Goal: Task Accomplishment & Management: Complete application form

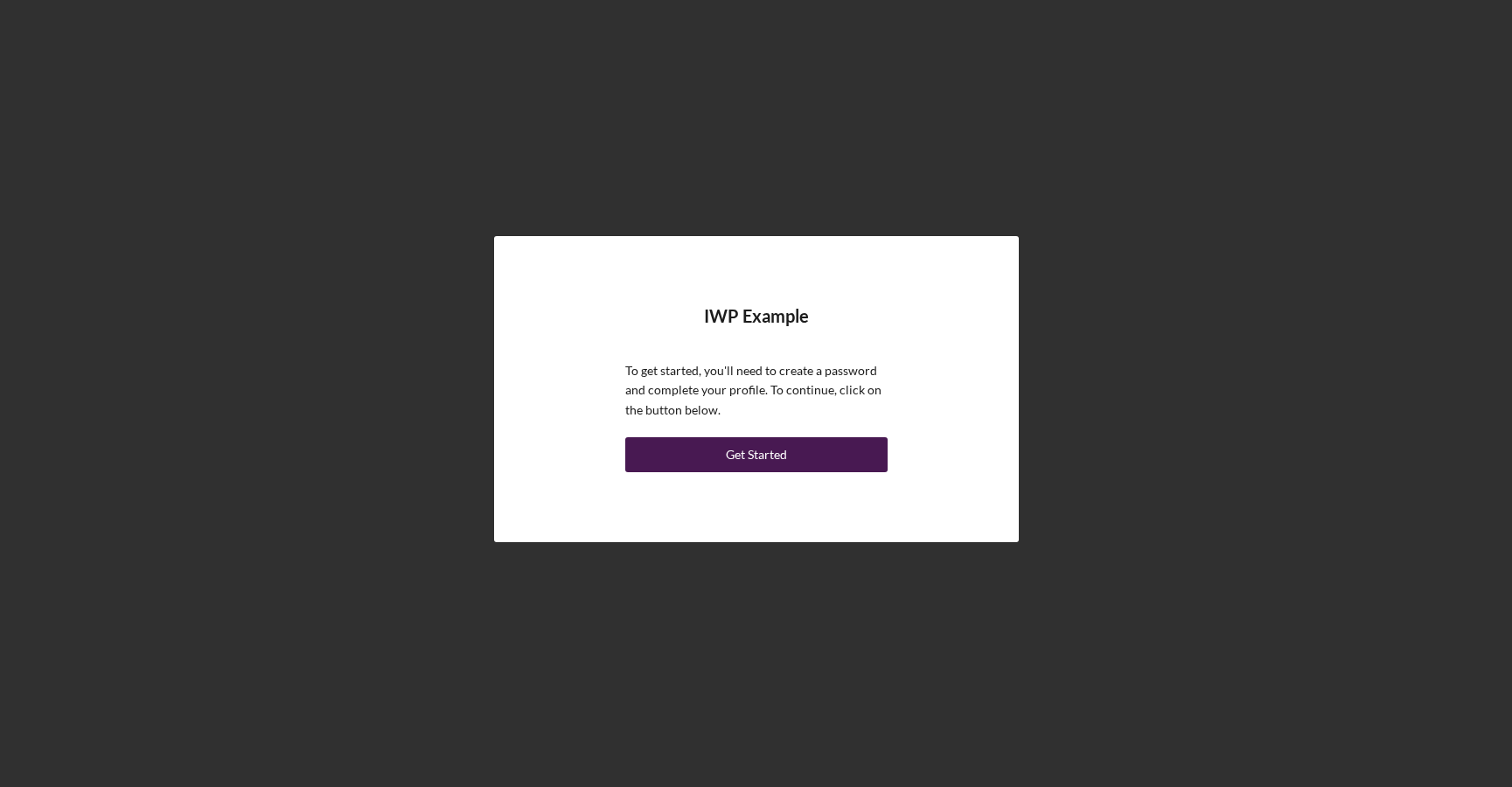
click at [721, 455] on button "Get Started" at bounding box center [756, 454] width 262 height 35
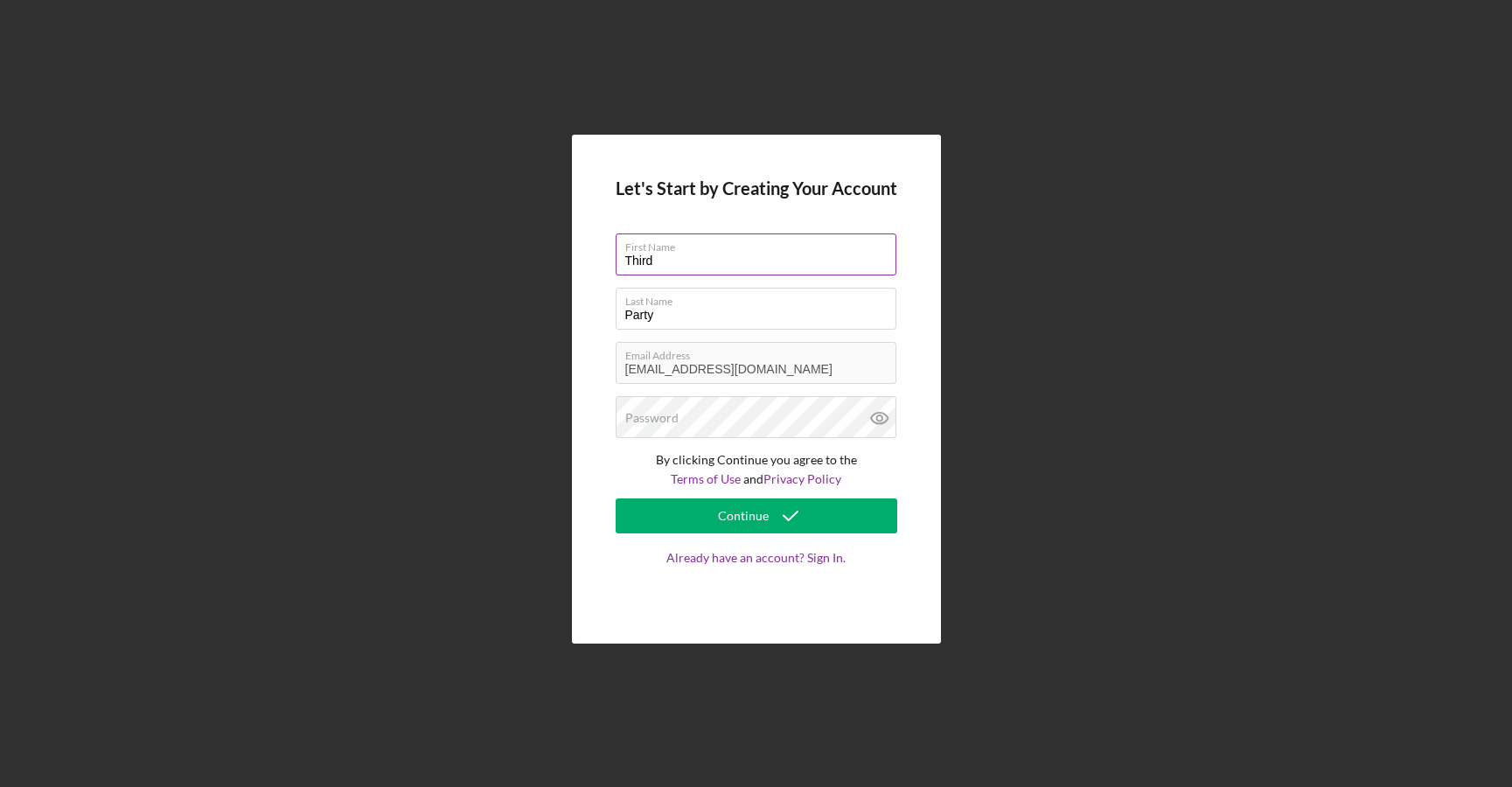
drag, startPoint x: 650, startPoint y: 265, endPoint x: 635, endPoint y: 265, distance: 15.0
click at [648, 265] on input "Third" at bounding box center [756, 254] width 281 height 42
click at [675, 310] on input "Party" at bounding box center [756, 309] width 281 height 42
drag, startPoint x: 674, startPoint y: 316, endPoint x: 569, endPoint y: 311, distance: 105.1
click at [569, 311] on div "Let's Start by Creating Your Account First Name Third Last Name Party Email Add…" at bounding box center [756, 389] width 1494 height 778
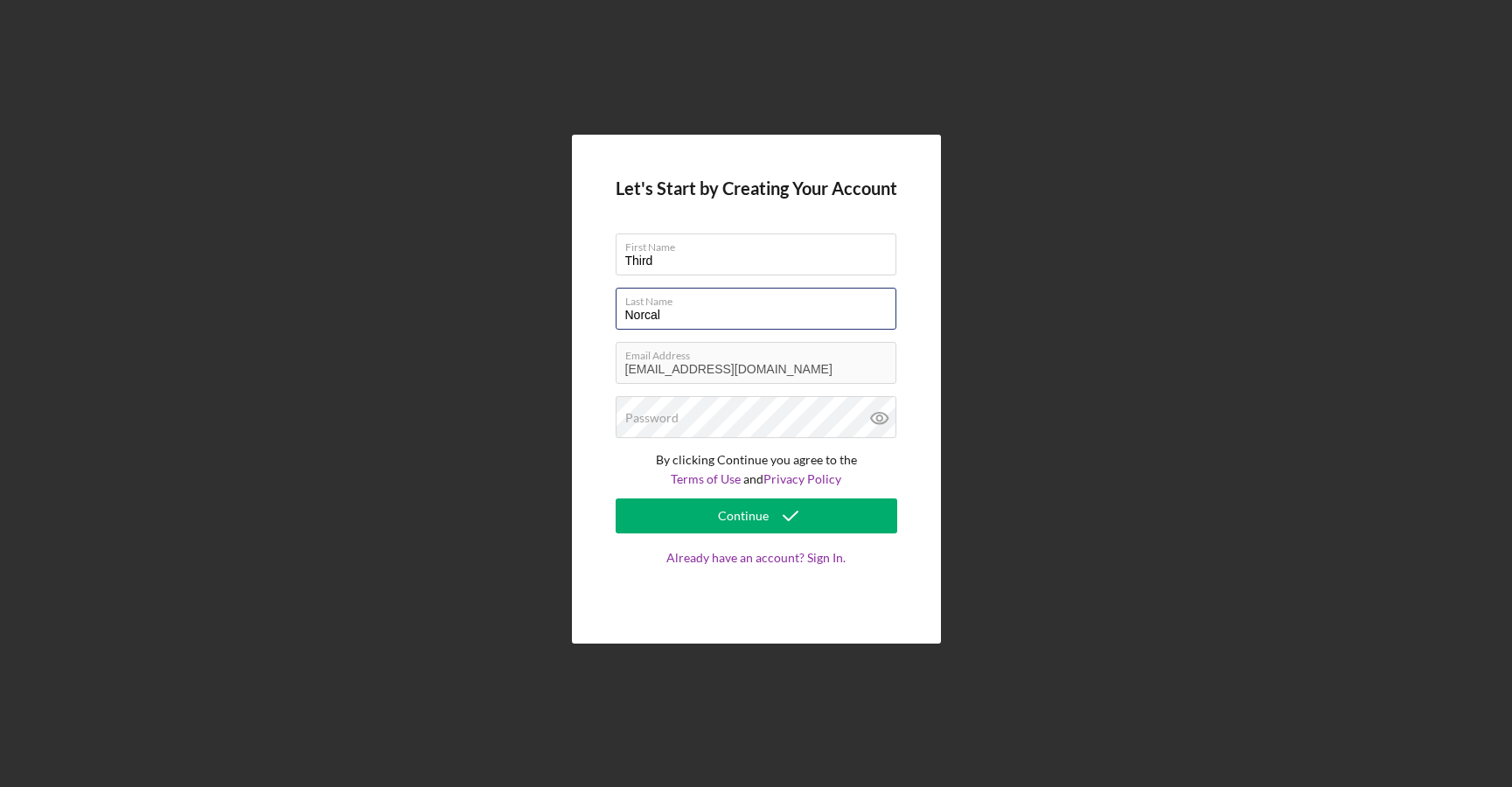
type input "Norcal"
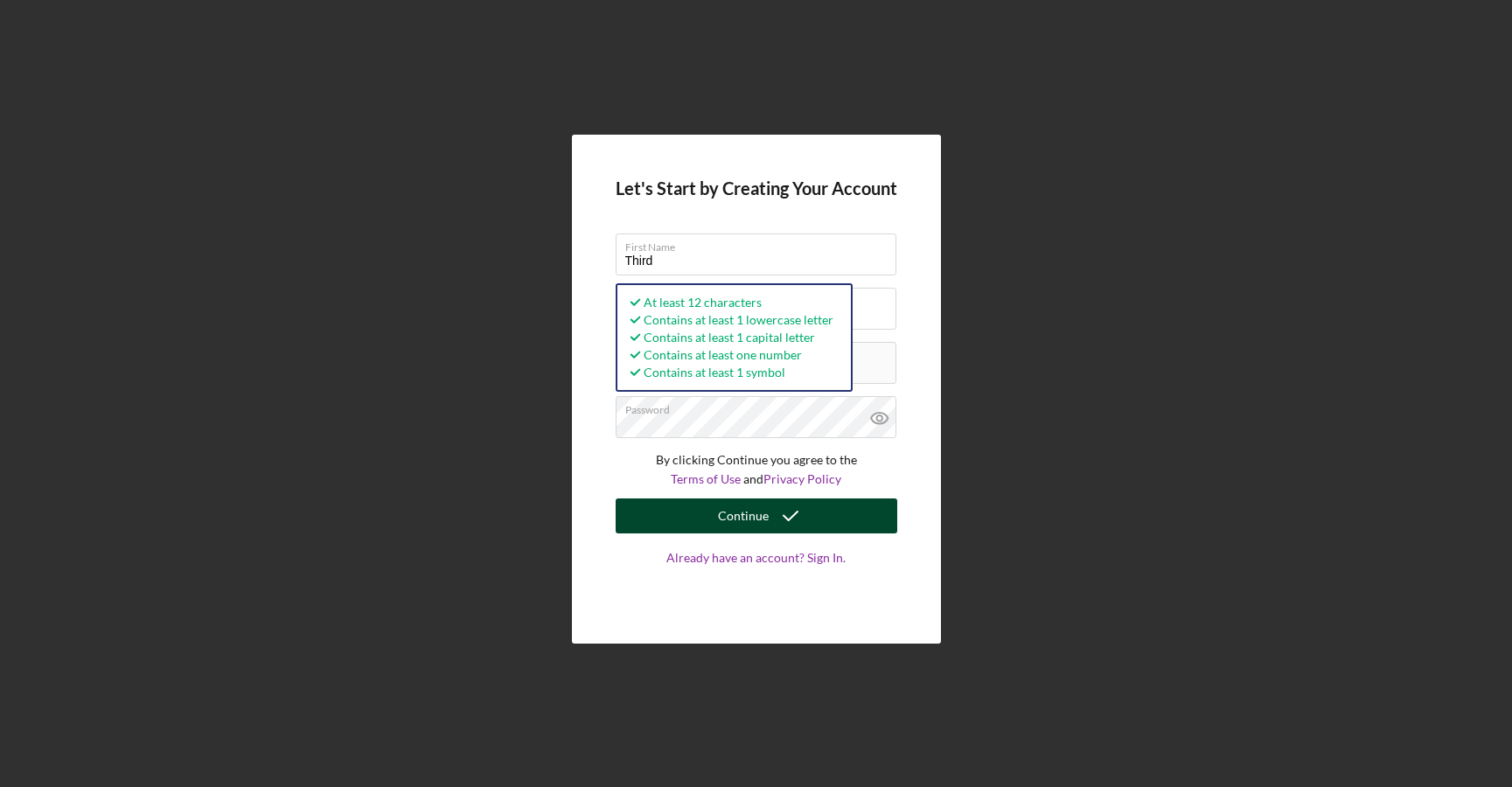
click at [790, 513] on icon "submit" at bounding box center [790, 516] width 44 height 44
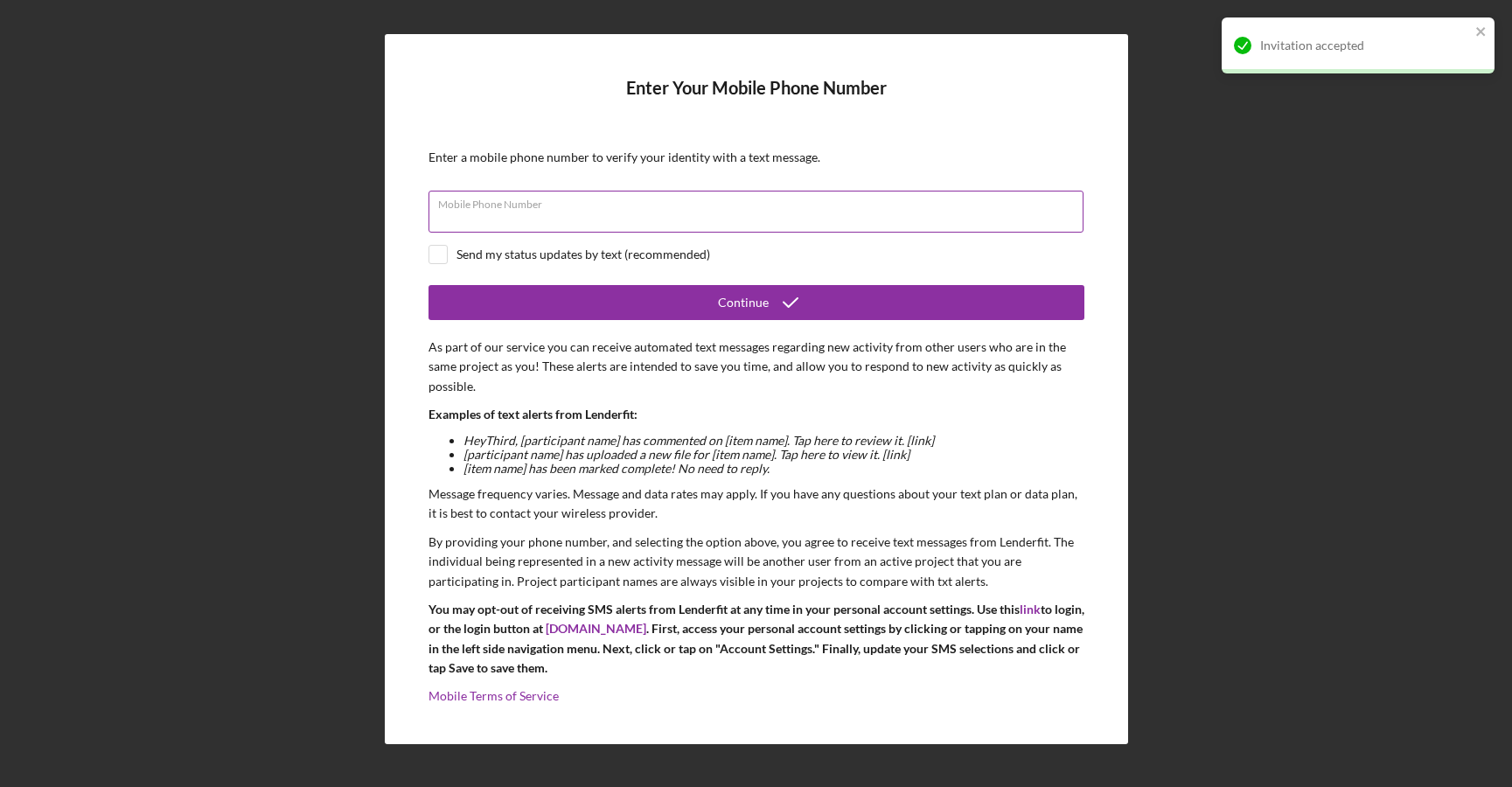
click at [747, 208] on div "Mobile Phone Number" at bounding box center [756, 212] width 655 height 44
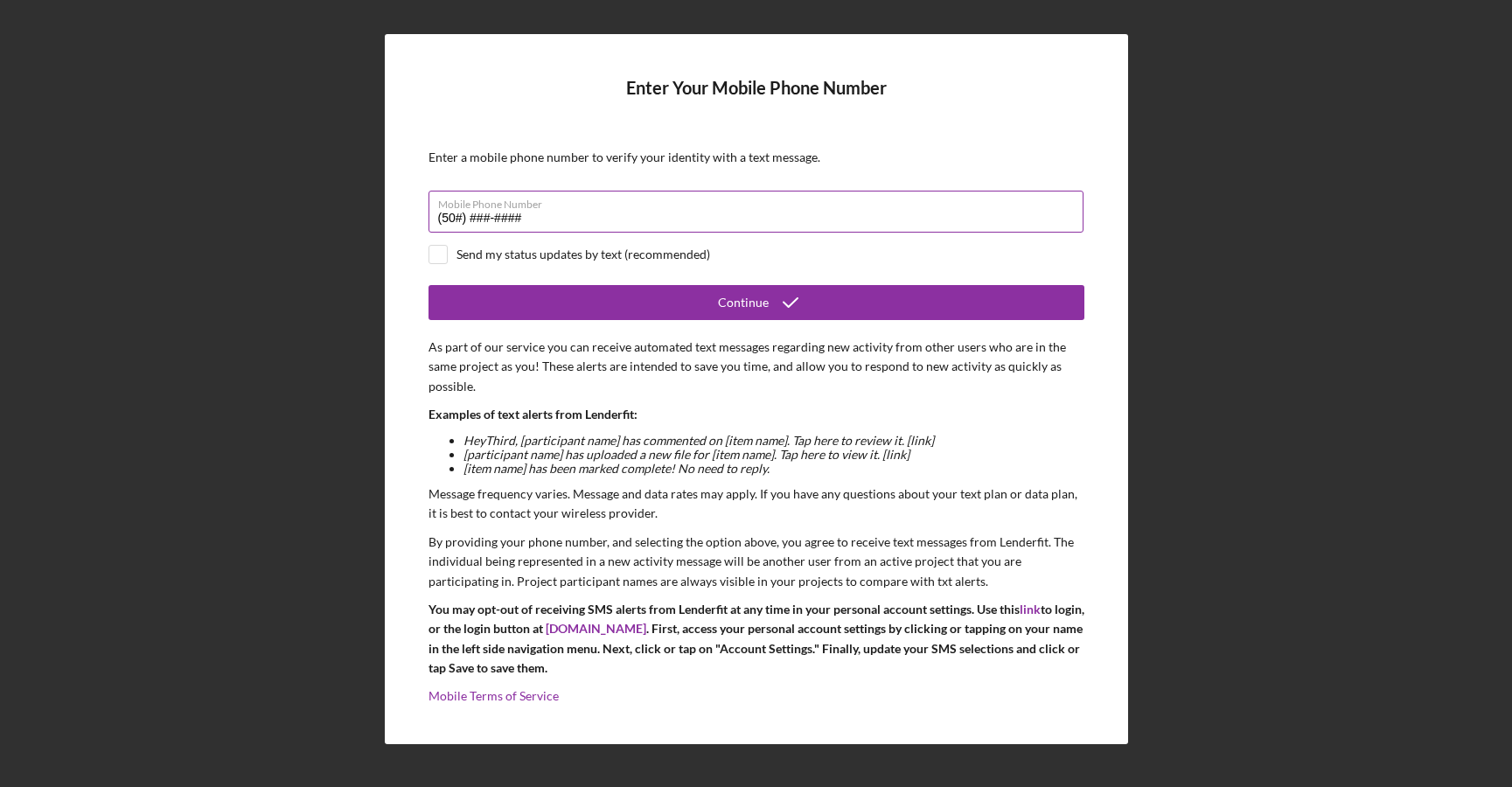
type input "(5##) ###-####"
type input "(502) 640-2365"
click at [429, 285] on button "Continue" at bounding box center [756, 302] width 655 height 35
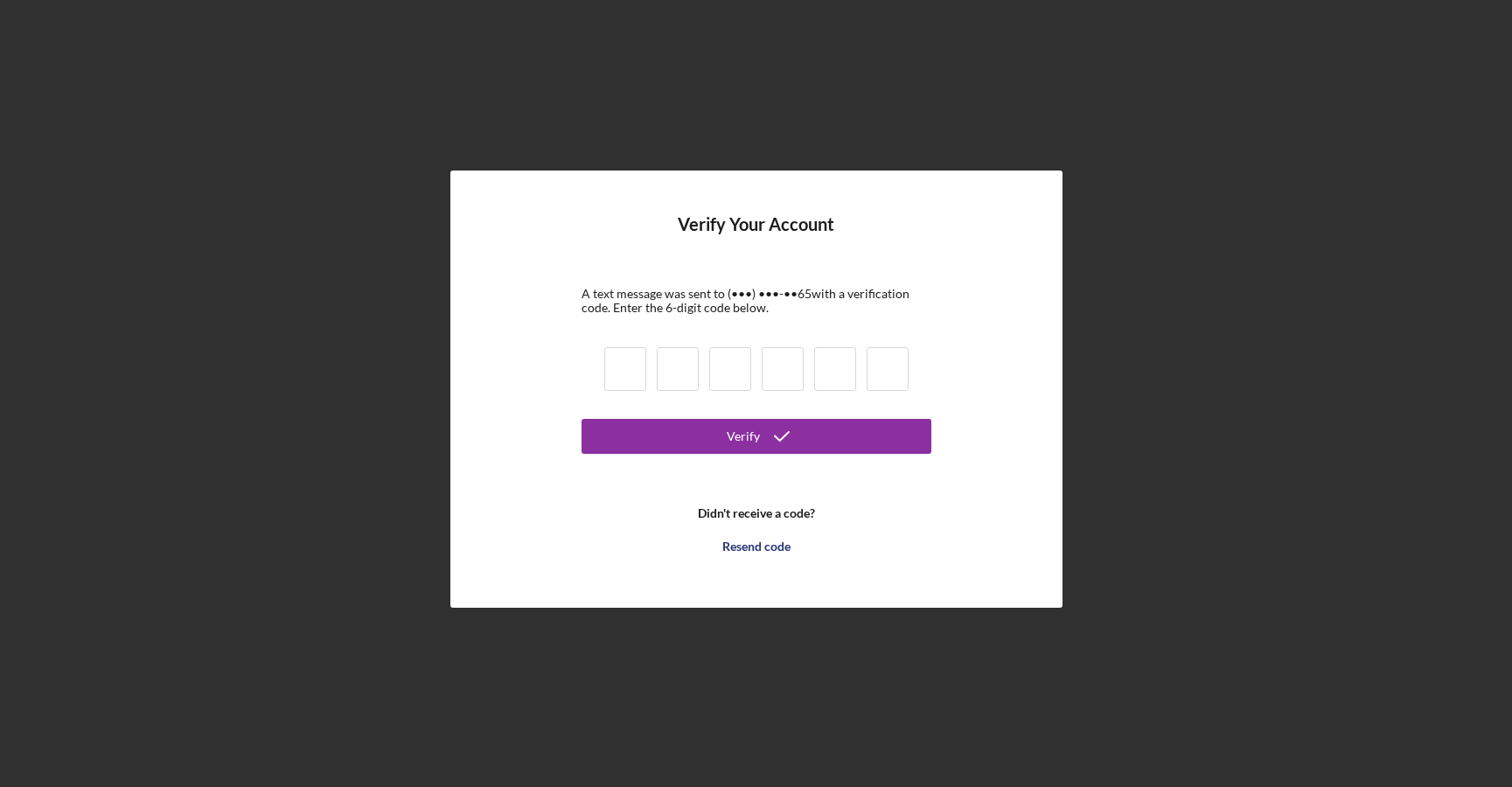
click at [633, 380] on input at bounding box center [625, 369] width 42 height 44
click at [597, 366] on form "Verify Your Account A text message was sent to (•••) •••-•• 65 with a verificat…" at bounding box center [756, 388] width 349 height 348
click at [624, 365] on input at bounding box center [625, 369] width 42 height 44
type input "3"
type input "1"
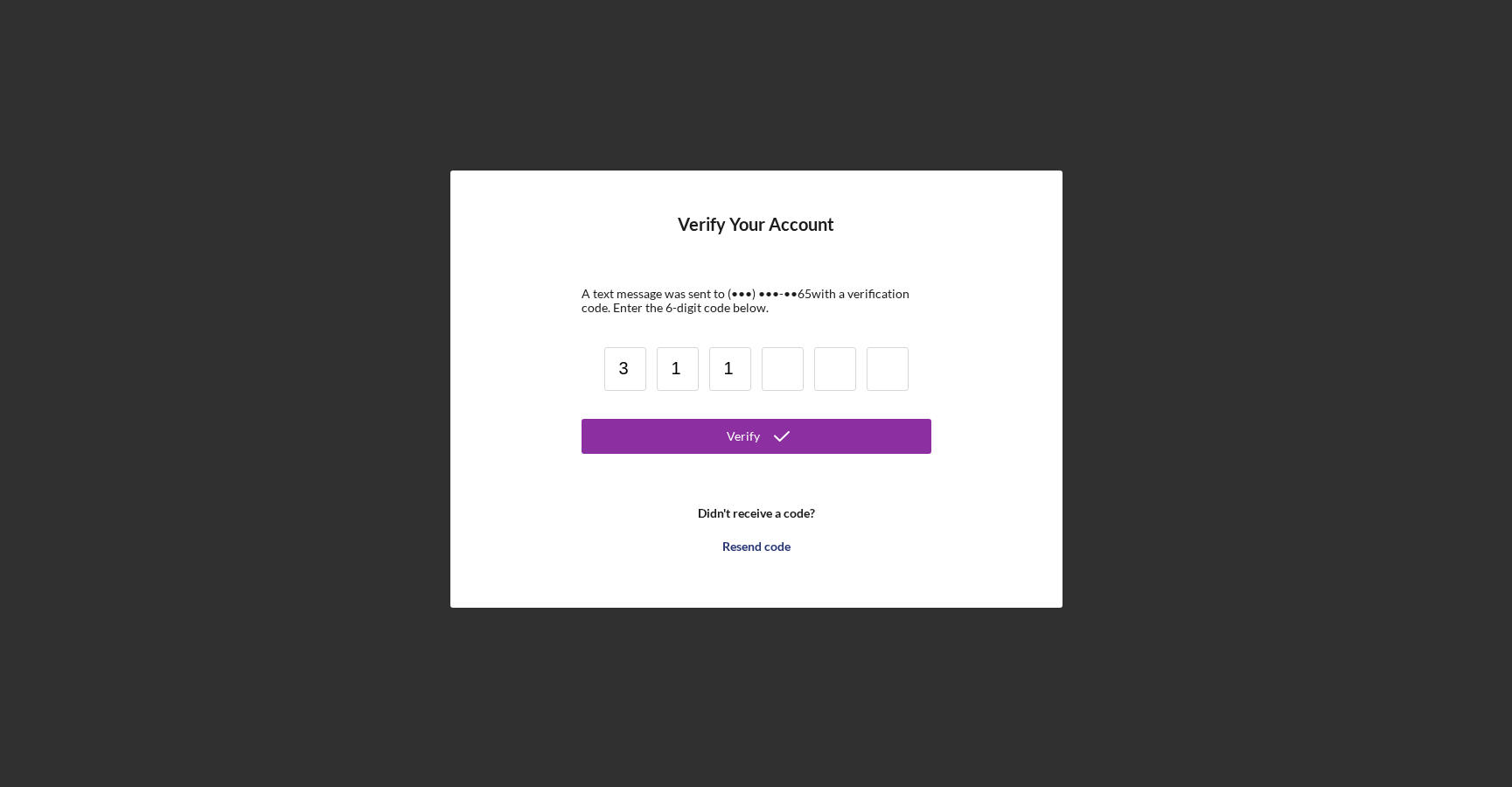
type input "1"
type input "9"
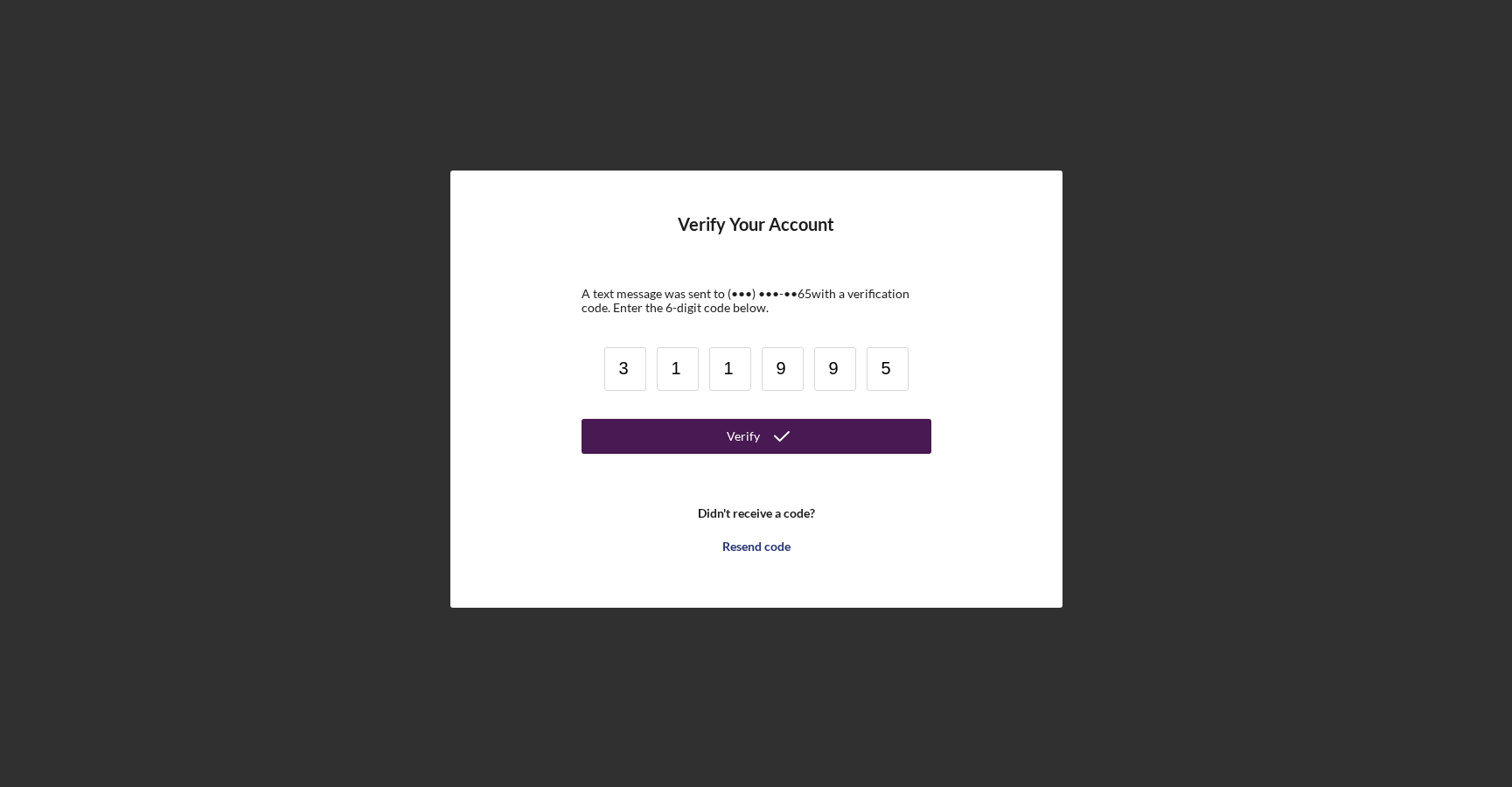
type input "5"
click at [756, 435] on div "Verify" at bounding box center [743, 436] width 33 height 35
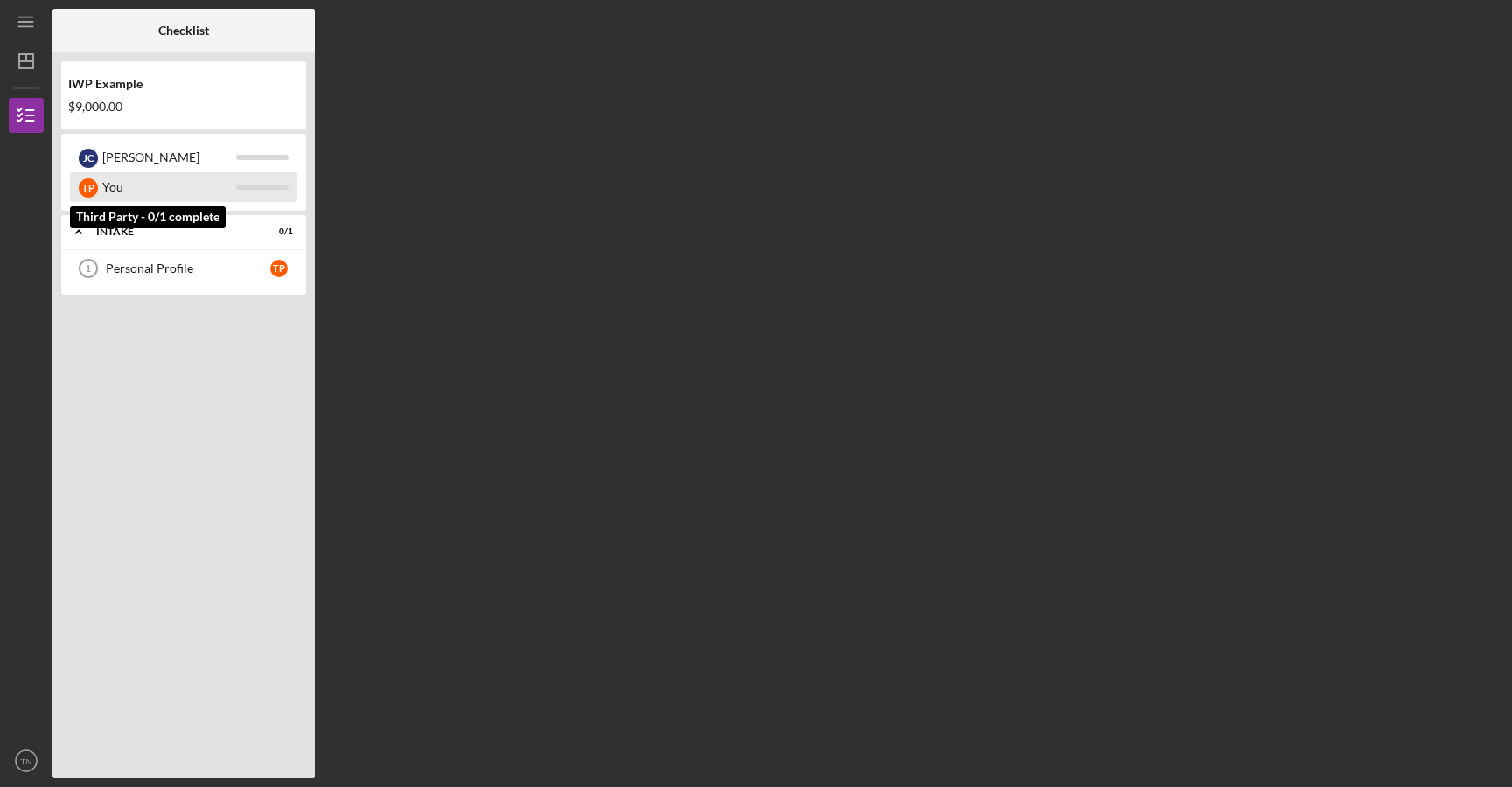
click at [137, 193] on div "You" at bounding box center [169, 187] width 134 height 30
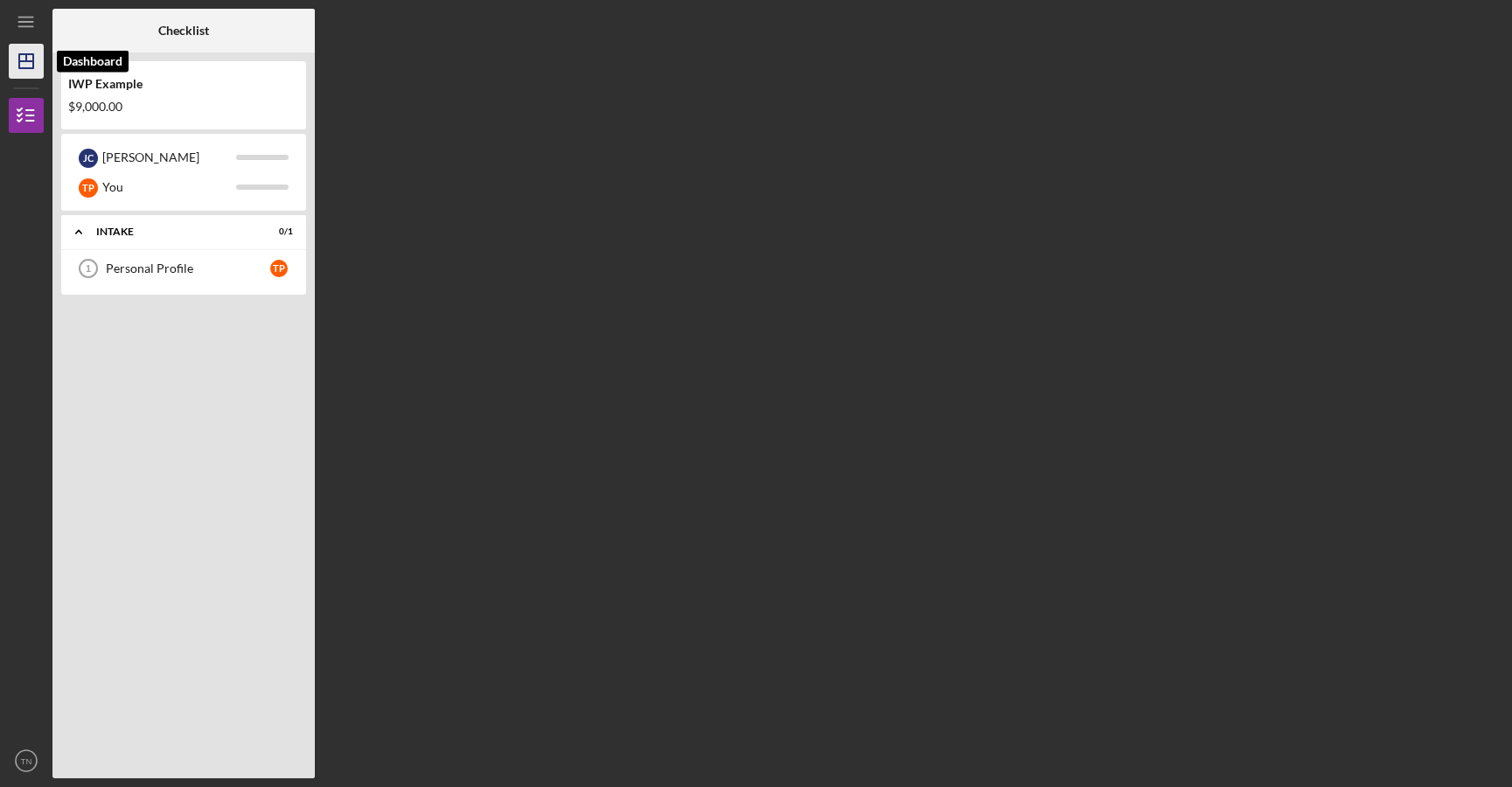
click at [28, 64] on icon "Icon/Dashboard" at bounding box center [26, 62] width 44 height 44
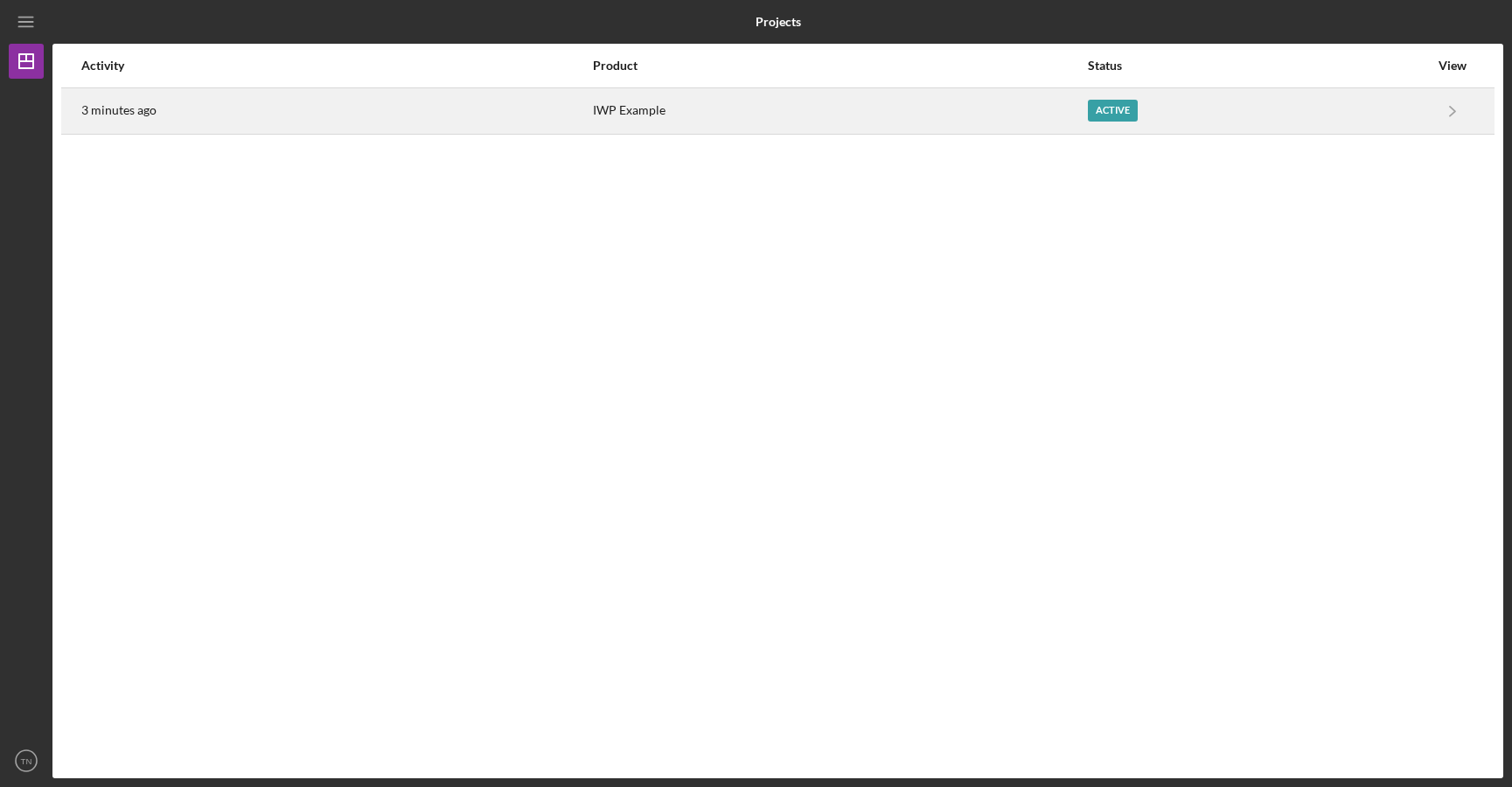
click at [216, 105] on div "3 minutes ago" at bounding box center [336, 111] width 509 height 44
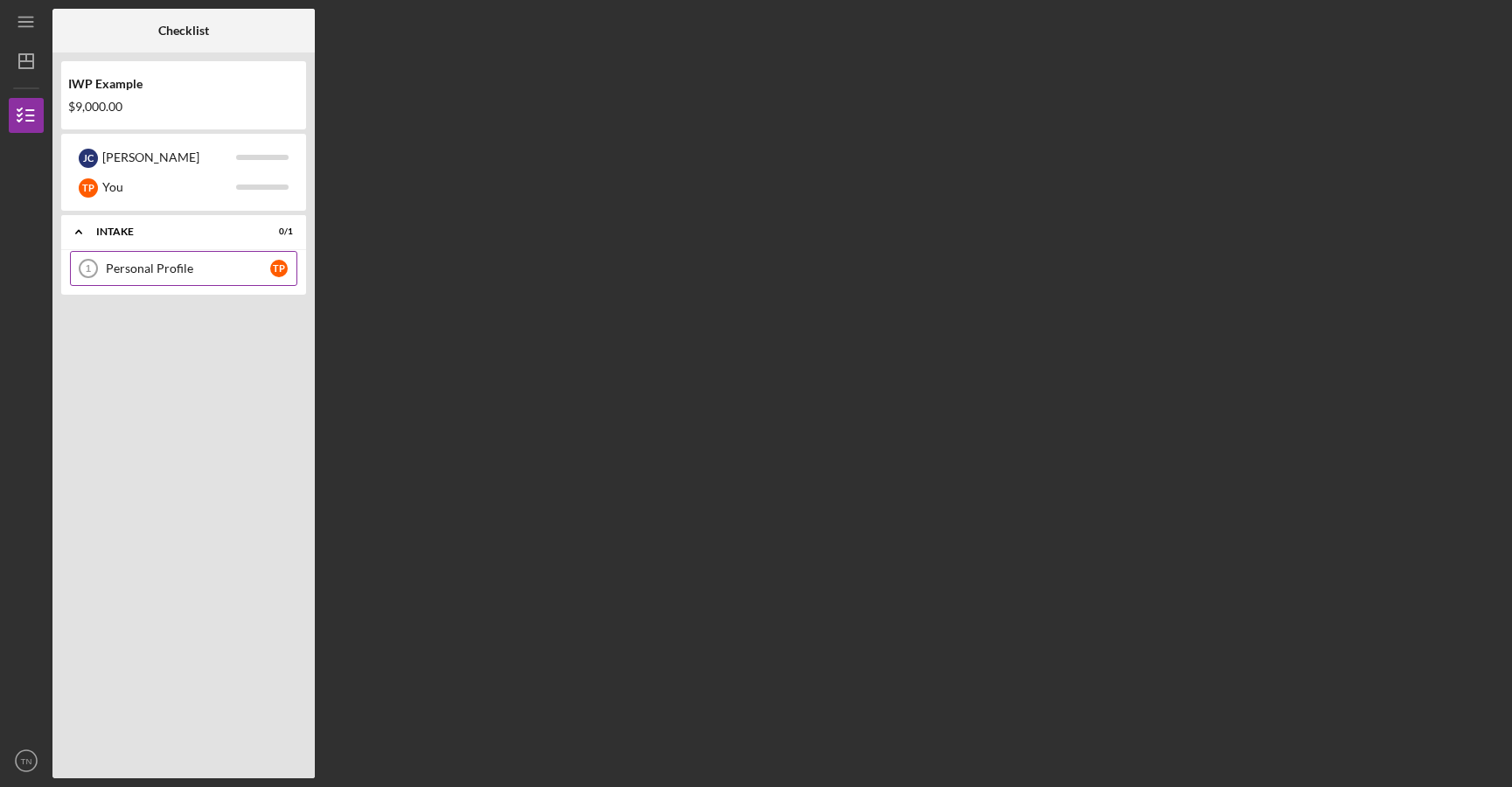
click at [195, 275] on div "Personal Profile" at bounding box center [189, 268] width 165 height 14
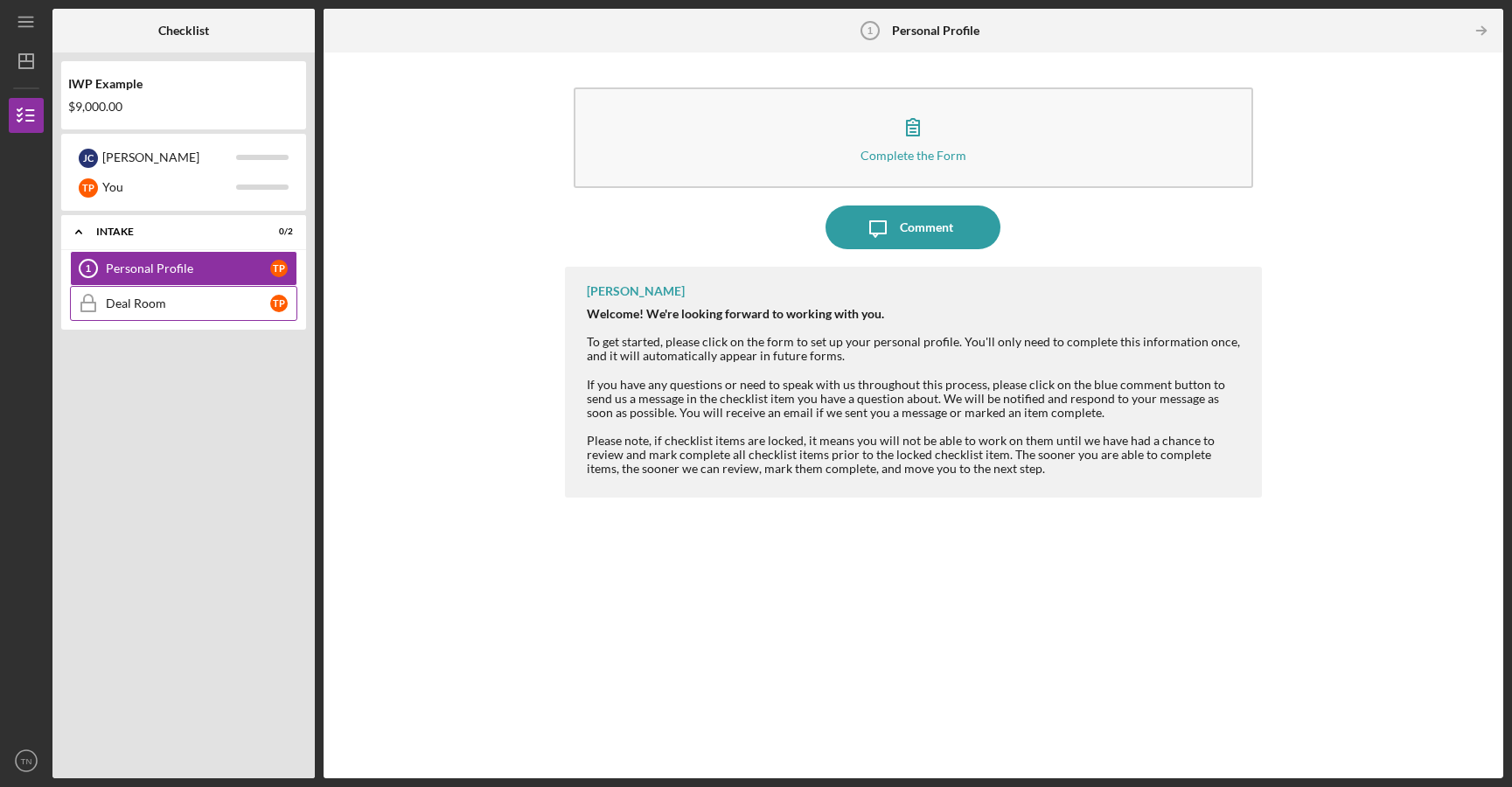
click at [172, 314] on link "Deal Room Deal Room T P" at bounding box center [183, 303] width 227 height 35
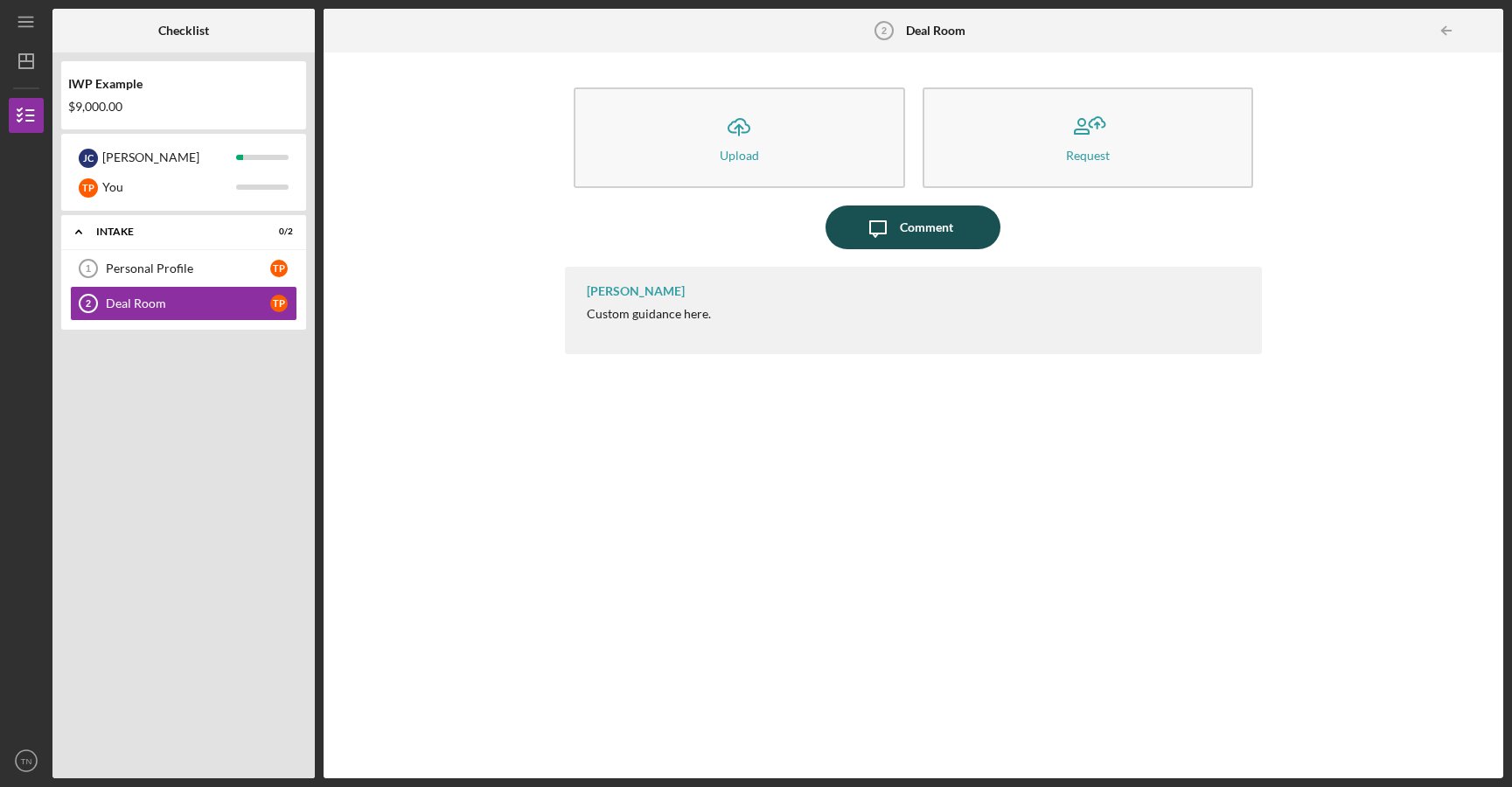
click at [943, 232] on div "Comment" at bounding box center [926, 227] width 54 height 44
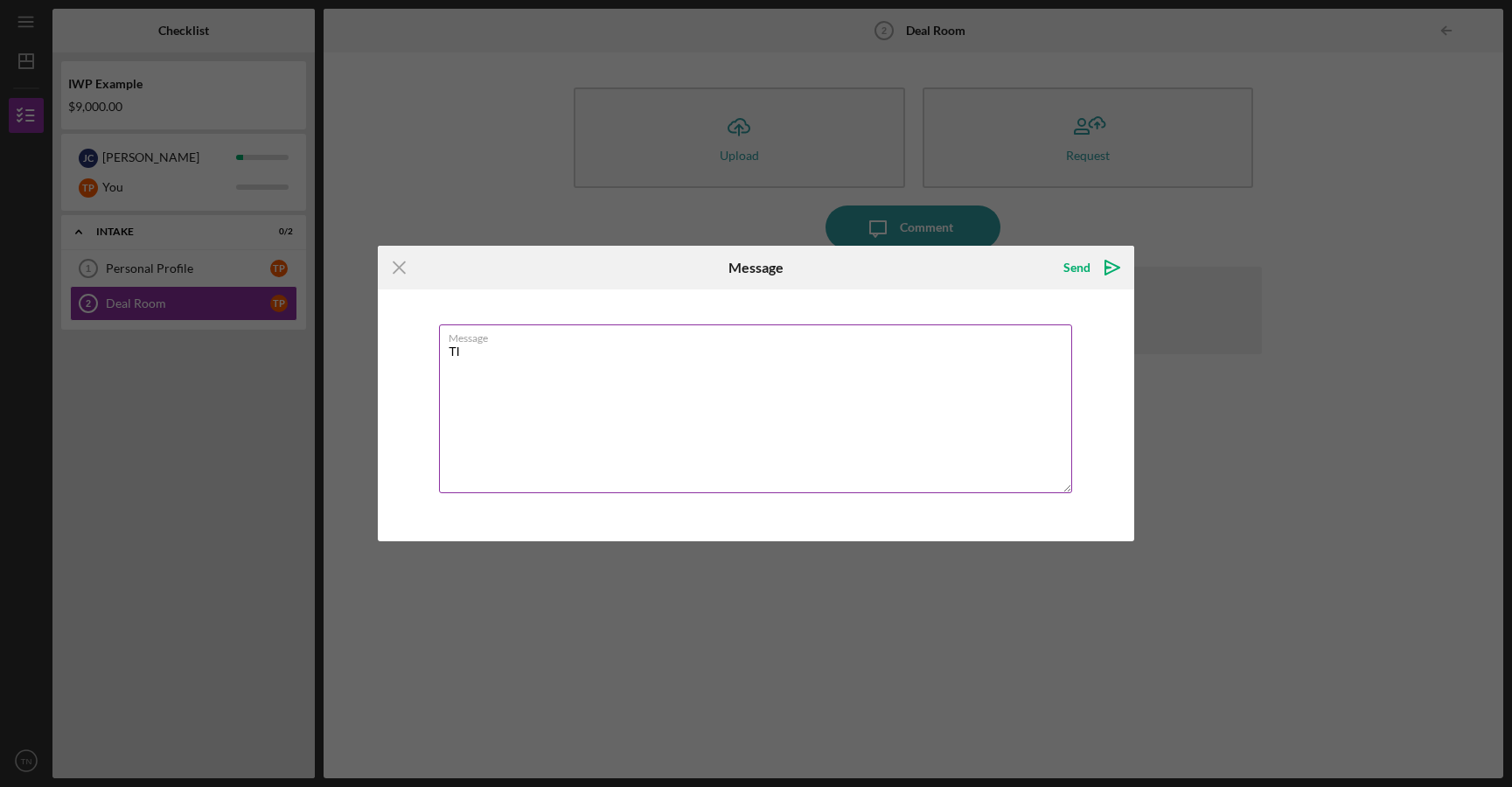
type textarea "T"
type textarea "I have a question about information!"
click at [1092, 274] on icon "Icon/icon-invite-send" at bounding box center [1112, 267] width 44 height 44
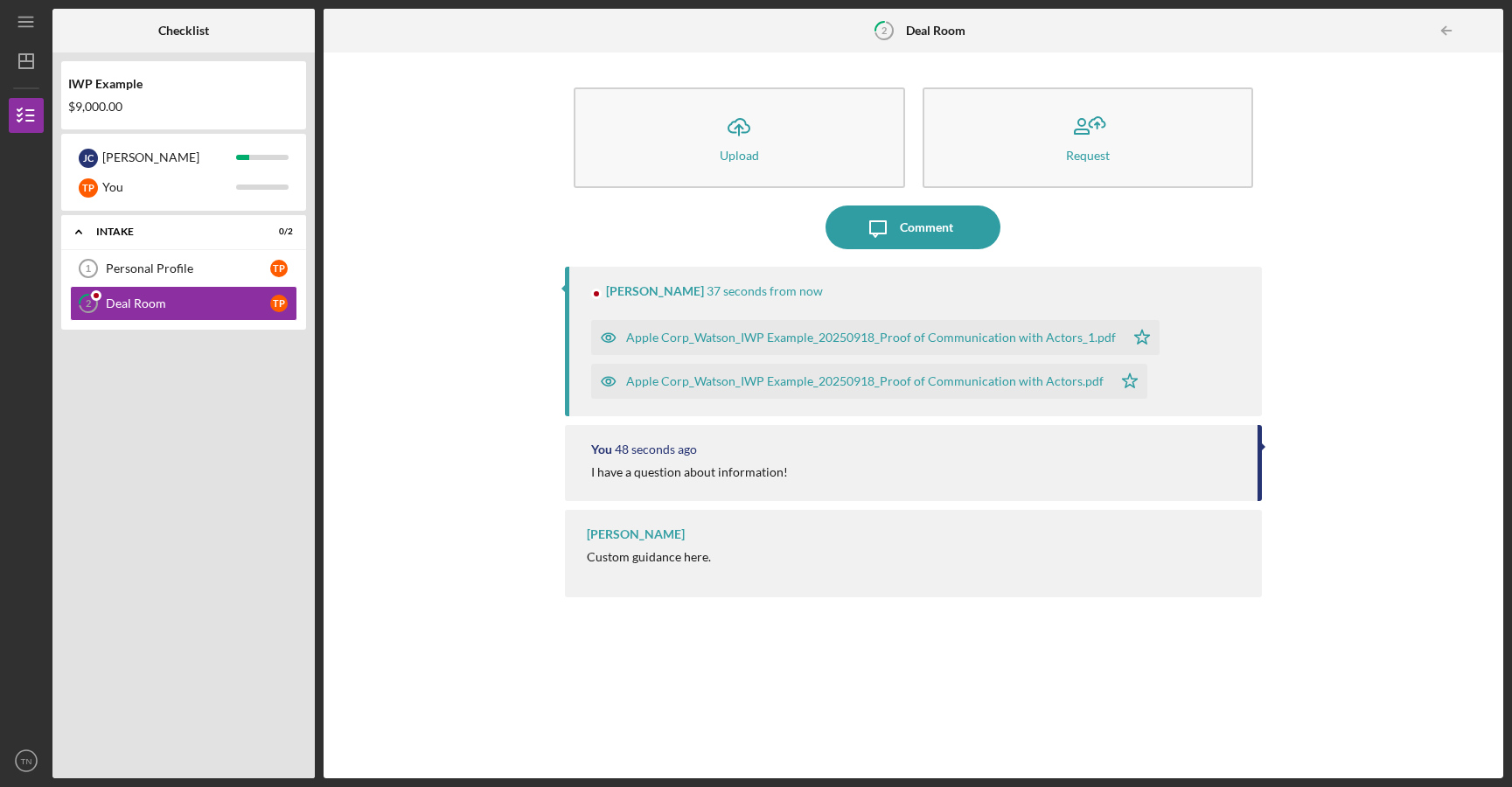
click at [692, 338] on div "Apple Corp_Watson_IWP Example_20250918_Proof of Communication with Actors_1.pdf" at bounding box center [871, 337] width 489 height 14
click at [1483, 36] on icon "close" at bounding box center [1481, 32] width 12 height 14
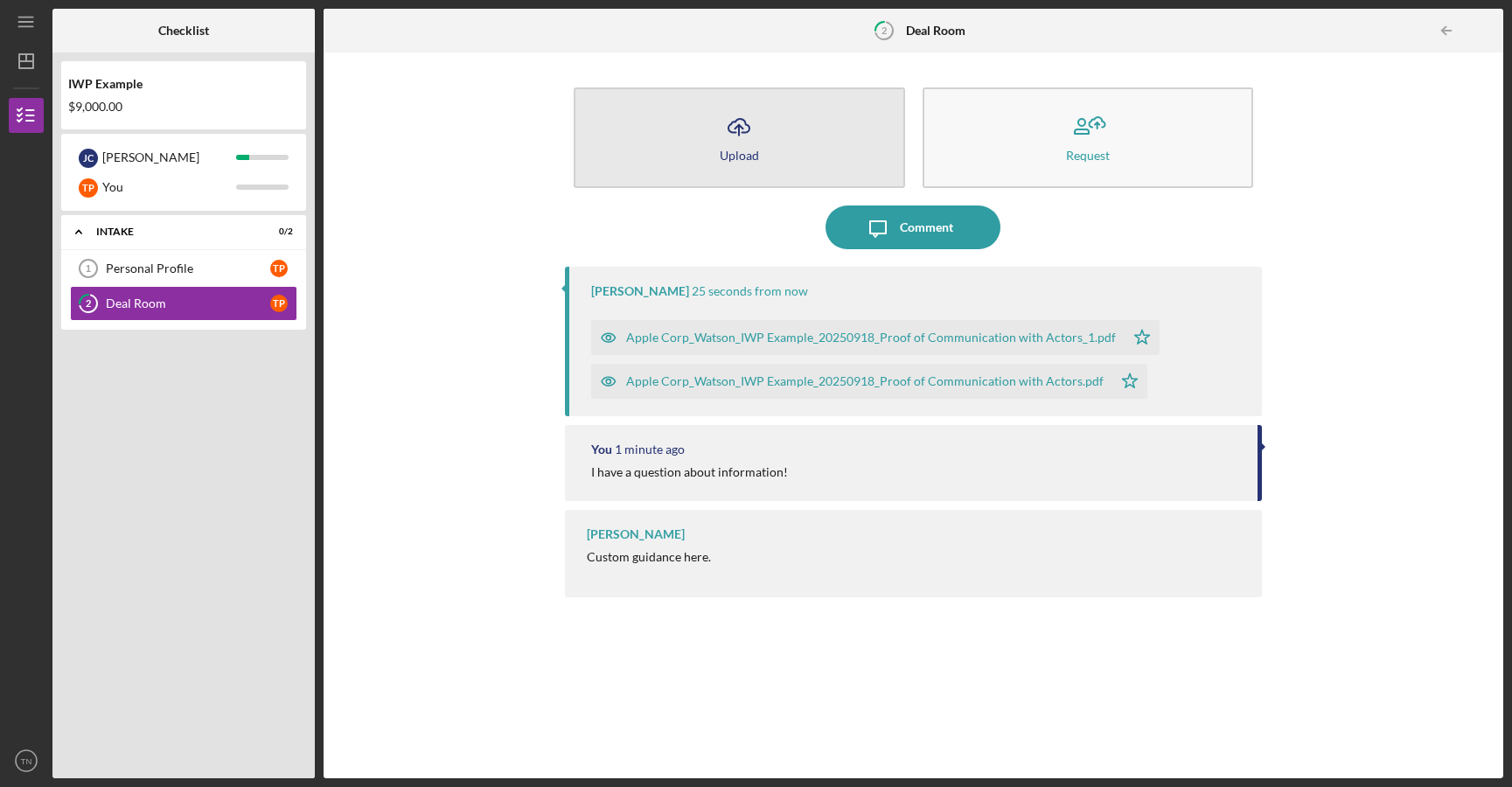
click at [773, 145] on button "Icon/Upload Upload" at bounding box center [740, 137] width 332 height 100
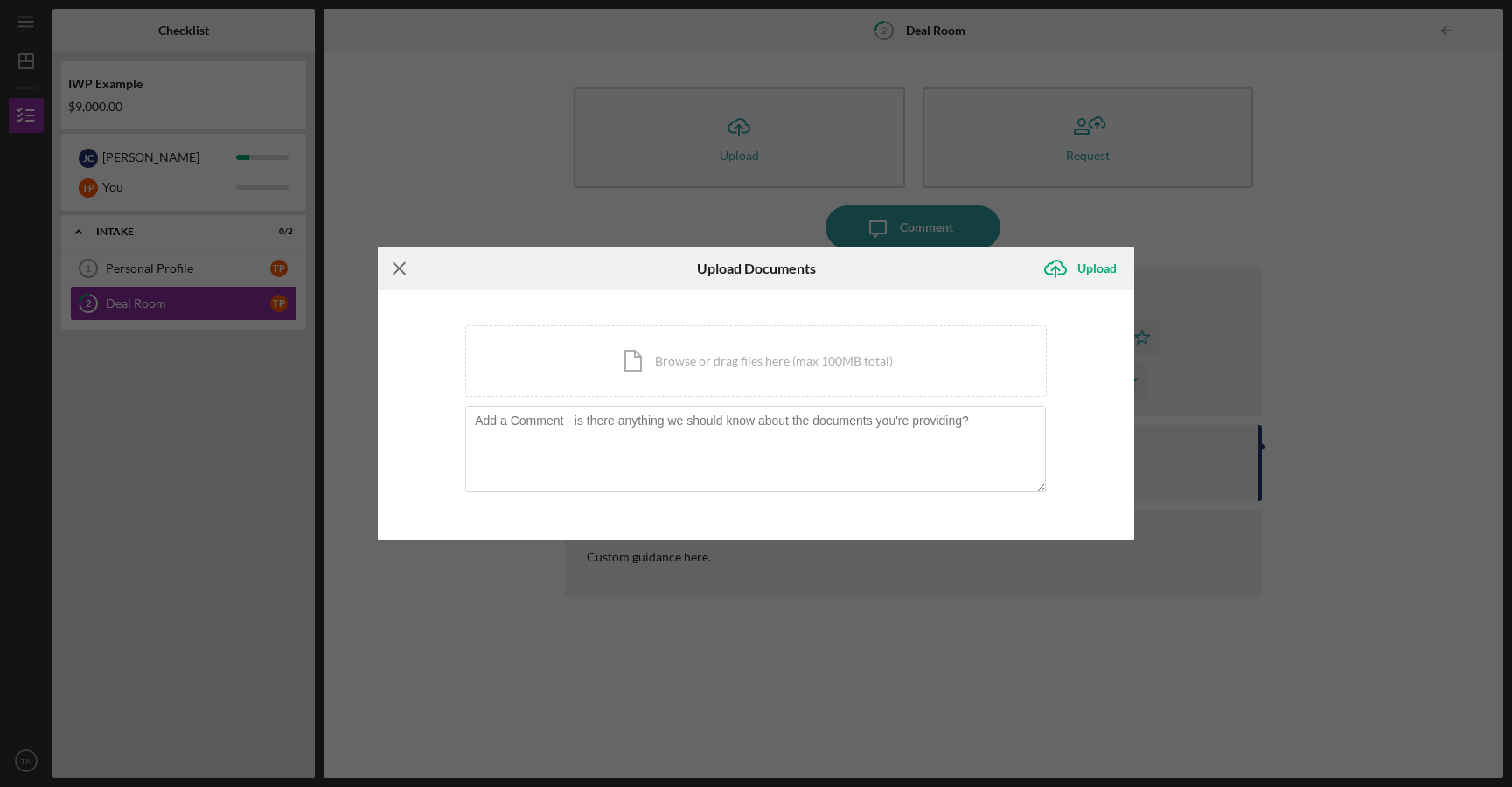
click at [400, 269] on line at bounding box center [398, 268] width 11 height 11
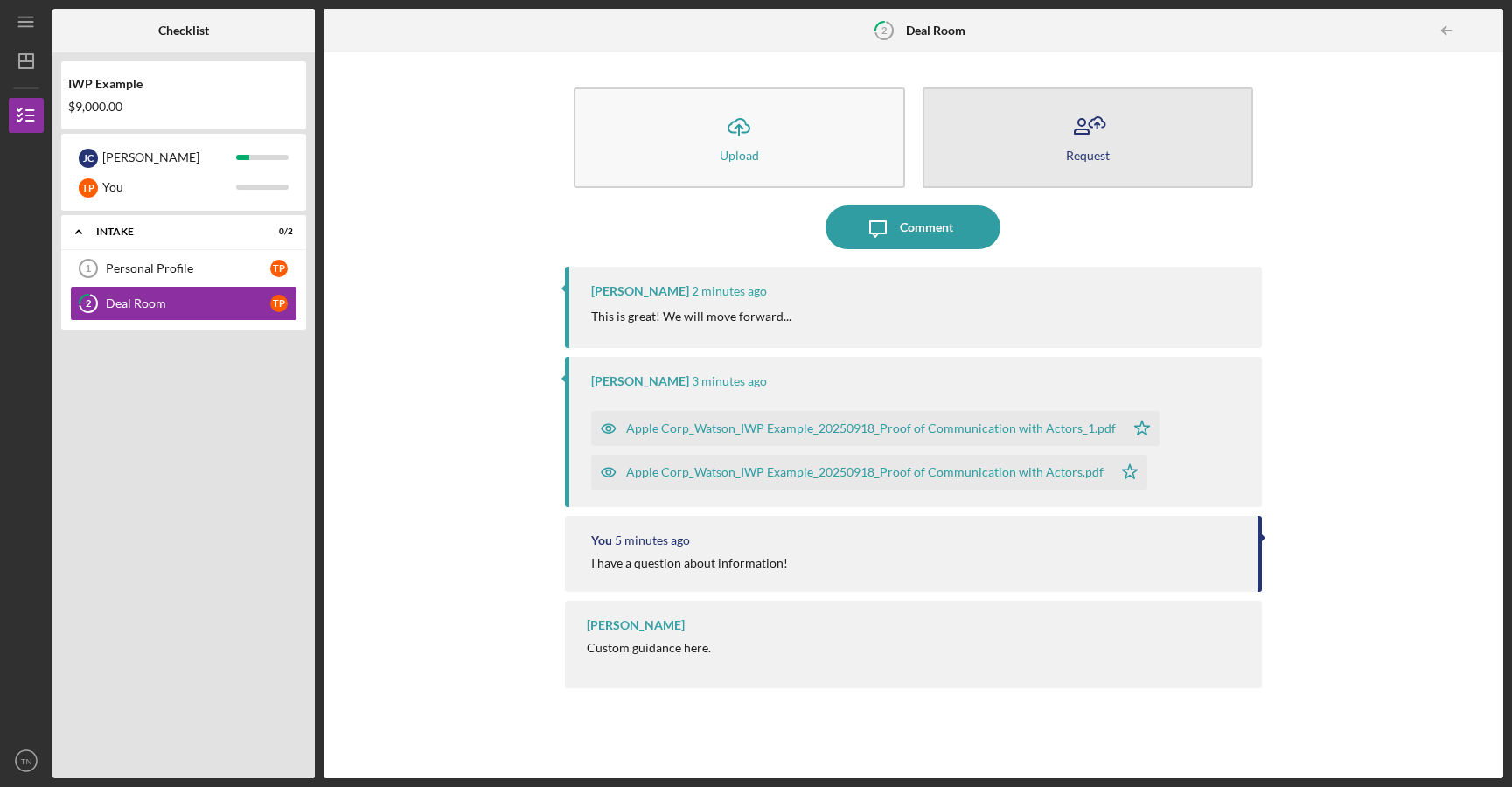
click at [1082, 145] on icon "button" at bounding box center [1088, 127] width 44 height 44
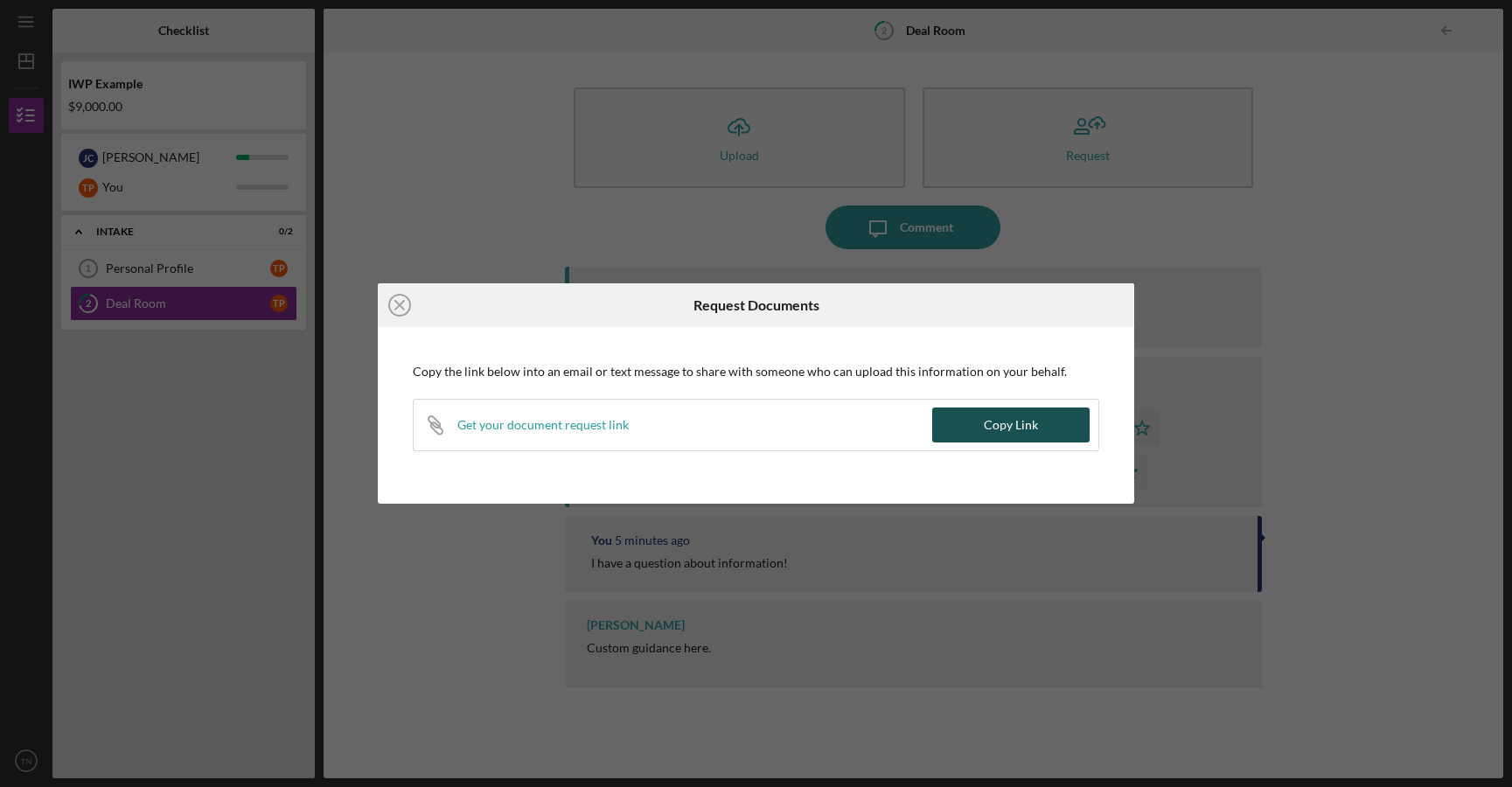
click at [1009, 421] on div "Copy Link" at bounding box center [1011, 424] width 55 height 35
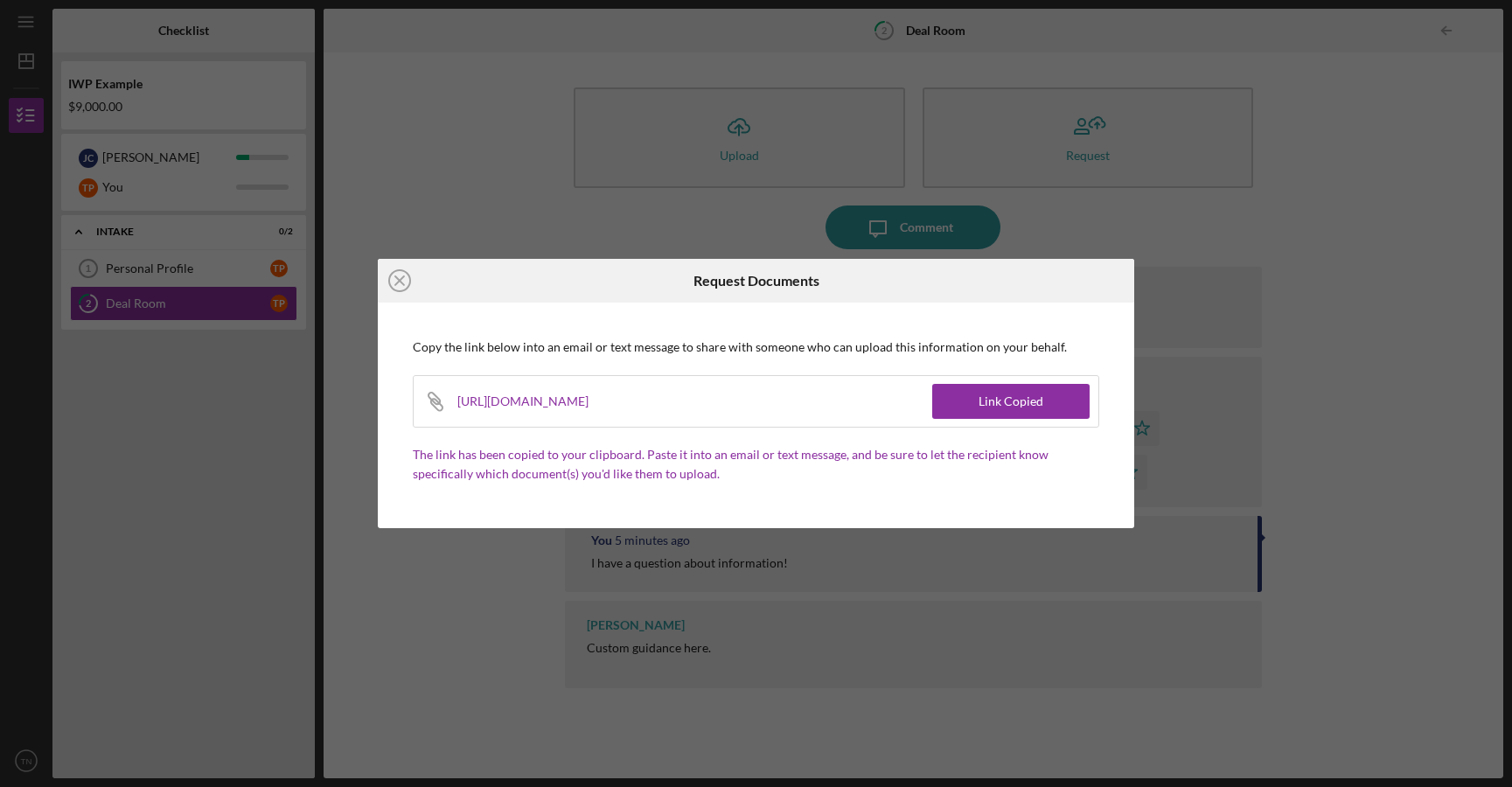
click at [611, 402] on div "[URL][DOMAIN_NAME]" at bounding box center [534, 401] width 153 height 51
click at [398, 282] on line at bounding box center [399, 280] width 9 height 9
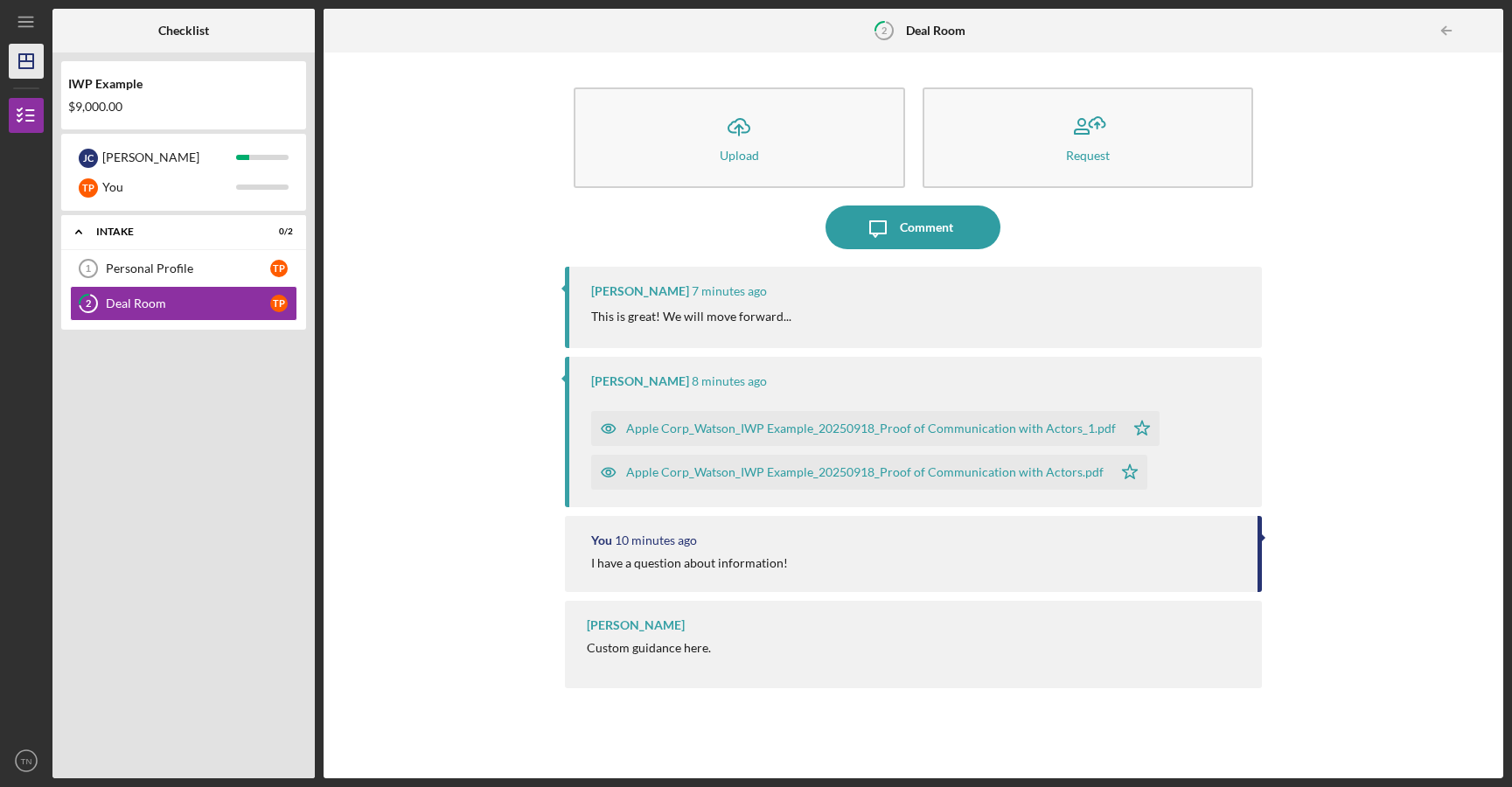
click at [40, 61] on icon "Icon/Dashboard" at bounding box center [26, 62] width 44 height 44
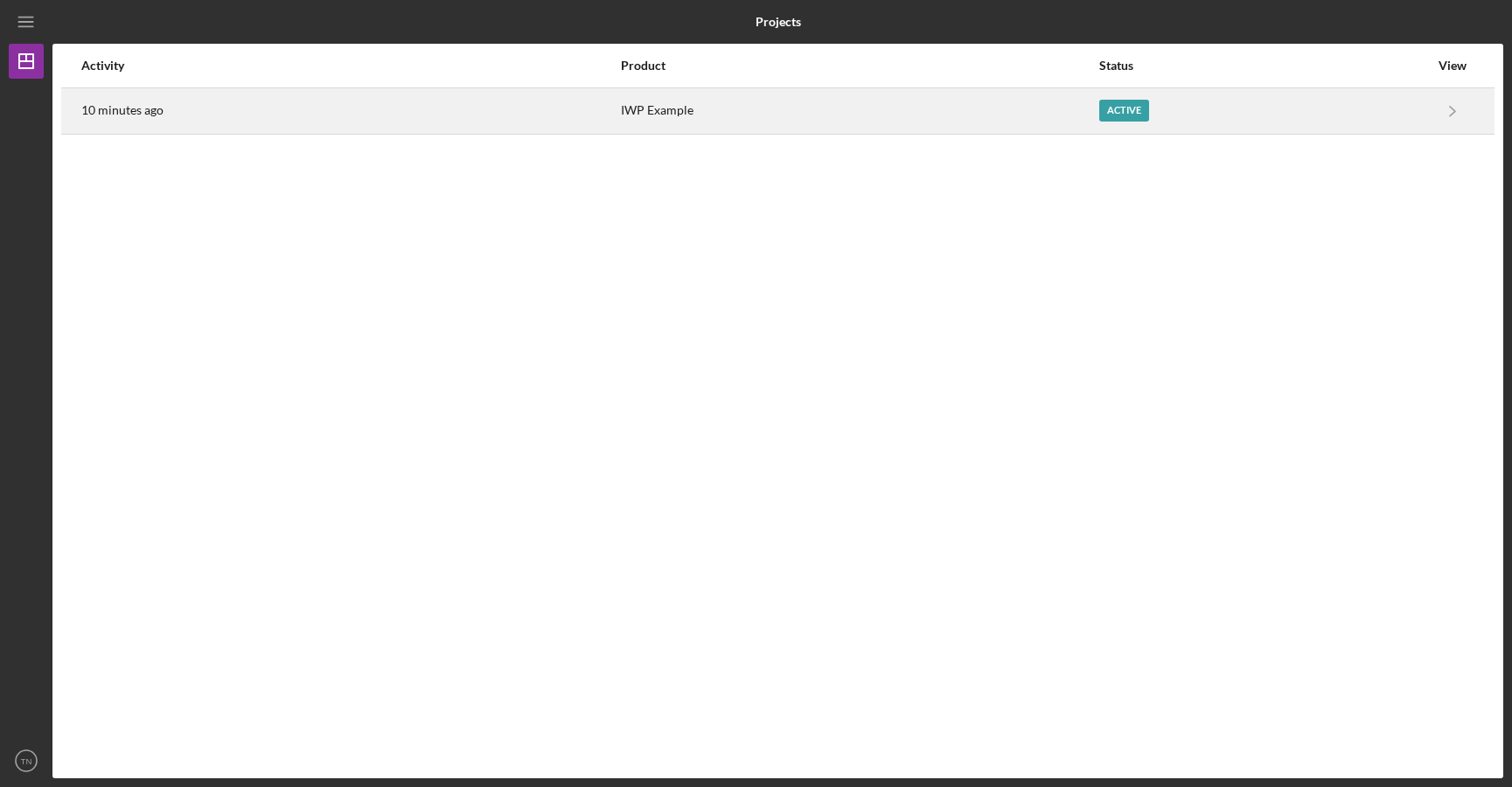
click at [315, 105] on div "10 minutes ago" at bounding box center [350, 111] width 538 height 44
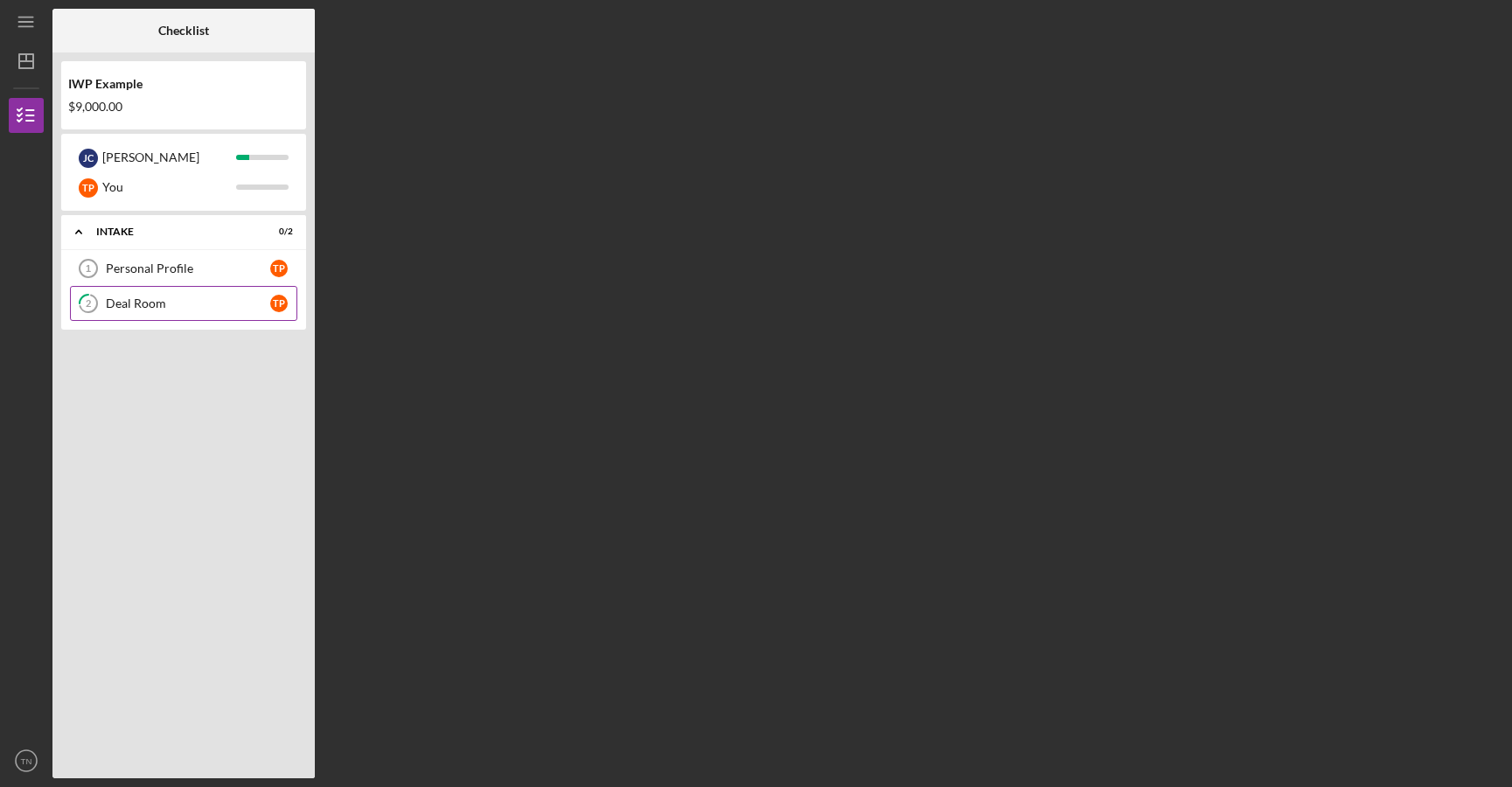
click at [194, 302] on div "Deal Room" at bounding box center [189, 304] width 165 height 14
